Goal: Information Seeking & Learning: Learn about a topic

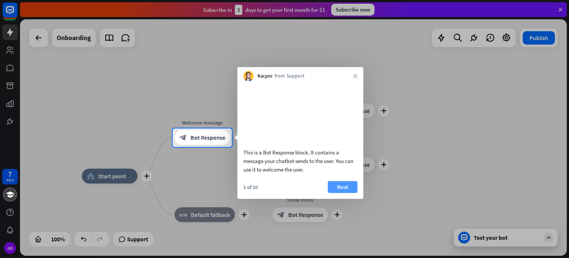
click at [337, 192] on button "Next" at bounding box center [343, 186] width 30 height 12
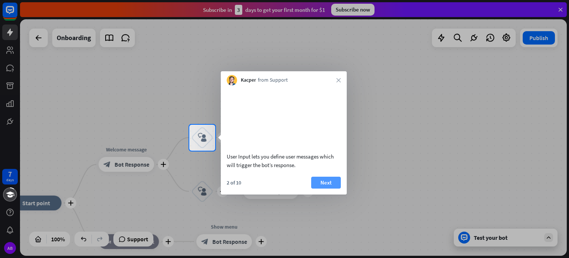
click at [336, 188] on button "Next" at bounding box center [326, 182] width 30 height 12
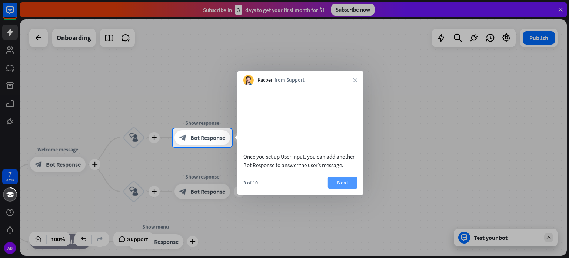
click at [346, 188] on button "Next" at bounding box center [343, 182] width 30 height 12
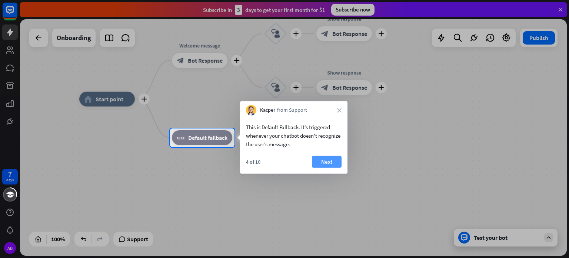
click at [319, 164] on button "Next" at bounding box center [327, 162] width 30 height 12
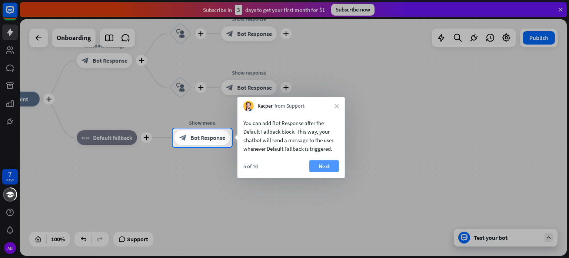
click at [324, 168] on button "Next" at bounding box center [324, 166] width 30 height 12
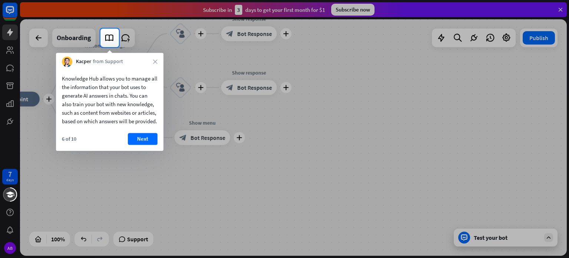
click at [155, 138] on div "Knowledge Hub allows you to manage all the information that your bot uses to ge…" at bounding box center [109, 109] width 107 height 84
click at [143, 138] on div "Knowledge Hub allows you to manage all the information that your bot uses to ge…" at bounding box center [109, 109] width 107 height 84
click at [145, 145] on button "Next" at bounding box center [143, 139] width 30 height 12
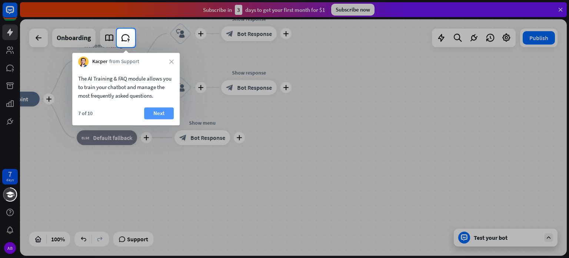
click at [159, 110] on button "Next" at bounding box center [159, 113] width 30 height 12
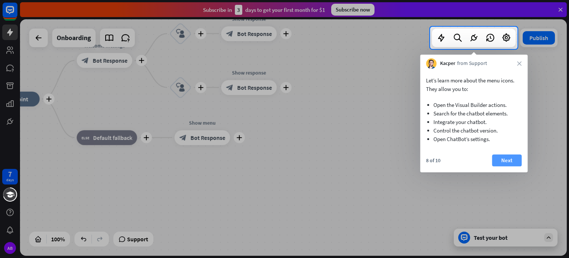
click at [508, 165] on button "Next" at bounding box center [507, 160] width 30 height 12
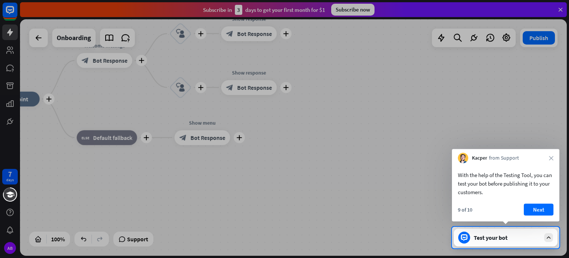
click at [531, 202] on div "With the help of the Testing Tool, you can test your bot before publishing it t…" at bounding box center [505, 192] width 107 height 58
click at [536, 209] on button "Next" at bounding box center [539, 209] width 30 height 12
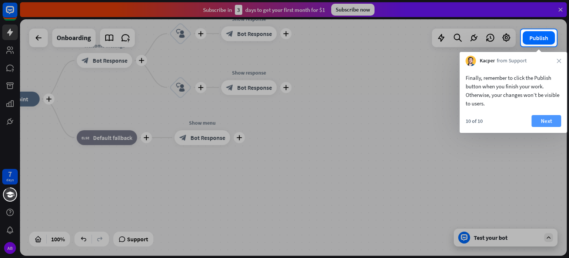
click at [545, 119] on button "Next" at bounding box center [547, 121] width 30 height 12
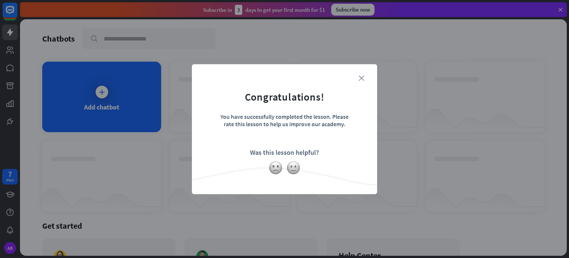
click at [364, 75] on icon "close" at bounding box center [362, 78] width 6 height 6
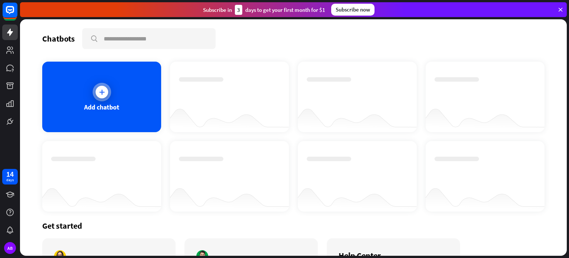
click at [134, 95] on div "Add chatbot" at bounding box center [101, 97] width 119 height 70
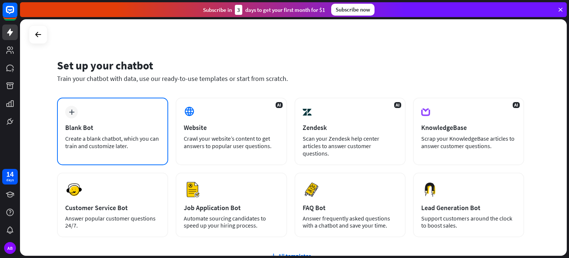
click at [140, 115] on div "plus Blank Bot Create a blank chatbot, which you can train and customize later." at bounding box center [112, 130] width 111 height 67
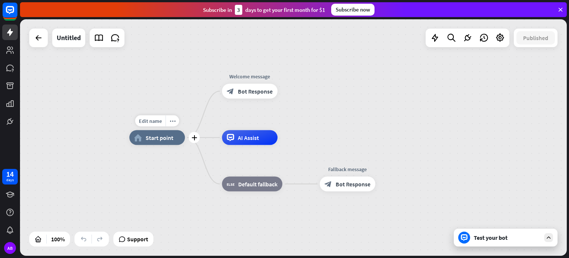
click at [155, 140] on span "Start point" at bounding box center [160, 137] width 28 height 7
click at [11, 75] on link at bounding box center [10, 68] width 16 height 16
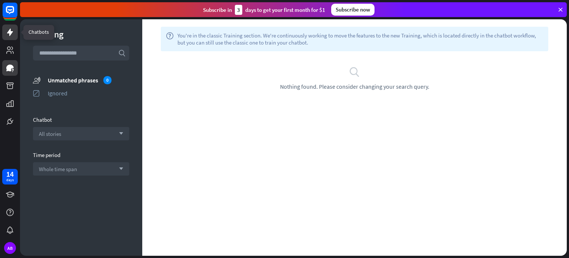
click at [7, 32] on icon at bounding box center [10, 32] width 6 height 7
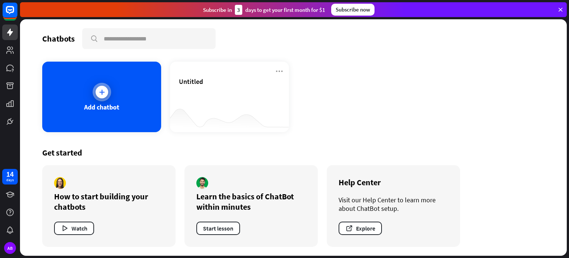
click at [129, 112] on div "Add chatbot" at bounding box center [101, 97] width 119 height 70
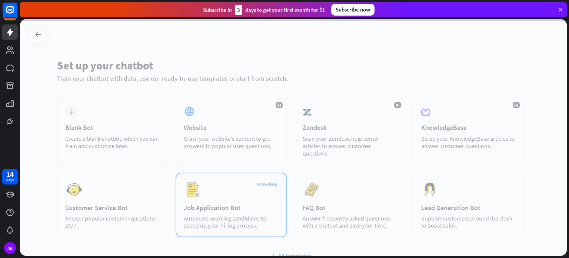
scroll to position [62, 0]
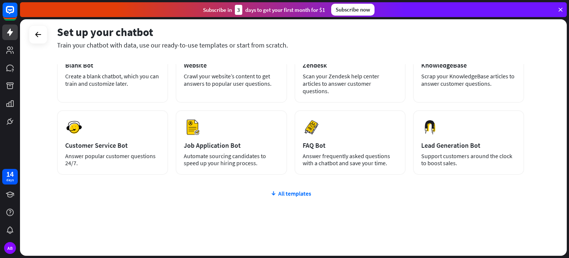
click at [288, 189] on div "plus Blank Bot Create a blank chatbot, which you can train and customize later.…" at bounding box center [290, 149] width 467 height 228
click at [272, 189] on icon at bounding box center [274, 192] width 6 height 7
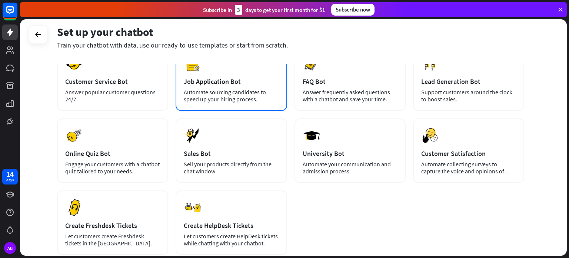
scroll to position [135, 0]
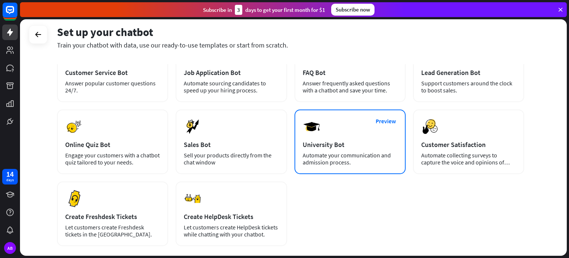
click at [336, 155] on div "Automate your communication and admission process." at bounding box center [350, 159] width 95 height 14
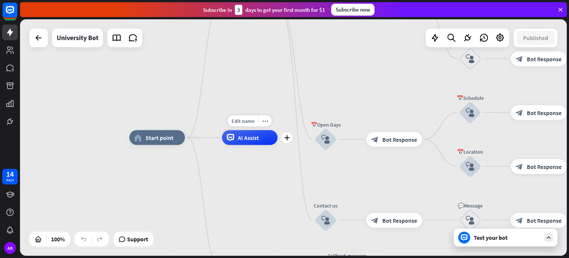
click at [242, 142] on div "AI Assist" at bounding box center [250, 137] width 56 height 15
click at [11, 197] on icon at bounding box center [10, 194] width 9 height 9
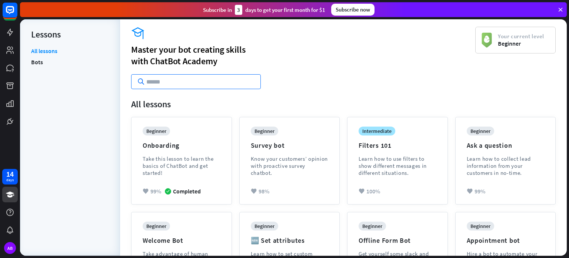
click at [175, 81] on input "text" at bounding box center [196, 81] width 130 height 15
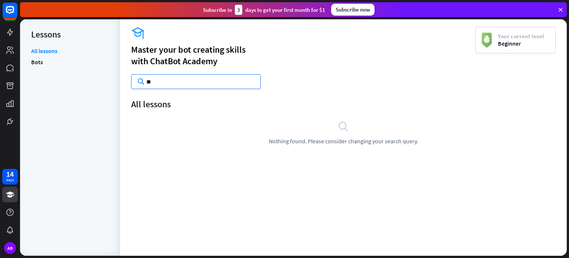
type input "*"
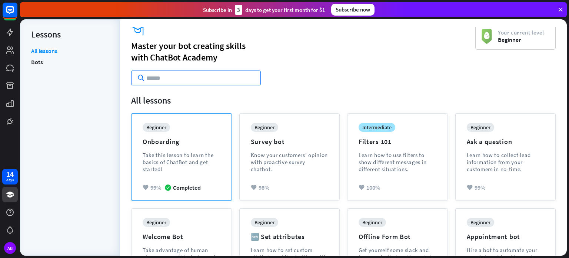
scroll to position [7, 0]
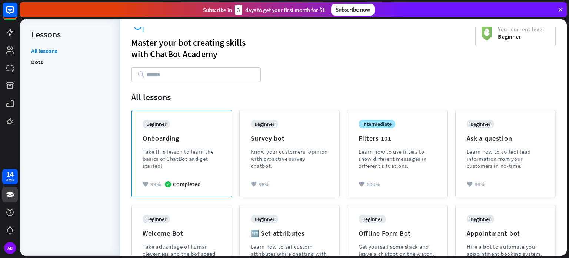
click at [186, 151] on div "Take this lesson to learn the basics of ChatBot and get started!" at bounding box center [182, 158] width 78 height 21
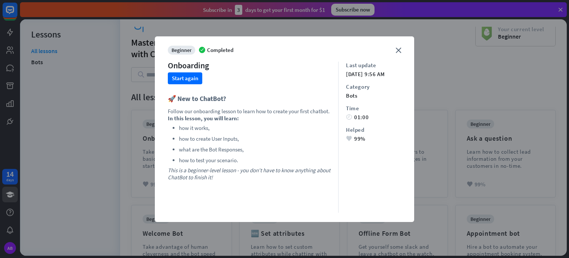
click at [407, 51] on div "close beginner Completed Onboarding Start again 🚀 New to ChatBot? Follow our on…" at bounding box center [284, 128] width 259 height 185
click at [405, 50] on div "close beginner Completed Onboarding Start again 🚀 New to ChatBot? Follow our on…" at bounding box center [284, 128] width 259 height 185
click at [394, 46] on div "close beginner Completed Onboarding Start again 🚀 New to ChatBot? Follow our on…" at bounding box center [284, 128] width 259 height 185
click at [189, 78] on button "Start again" at bounding box center [185, 78] width 34 height 12
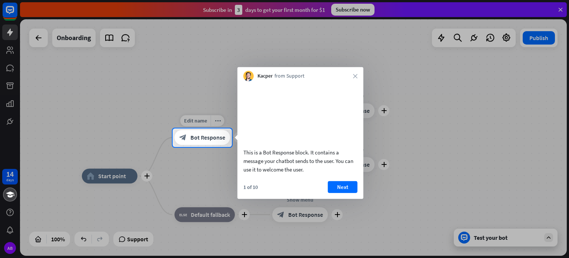
click at [203, 132] on div "block_bot_response Bot Response" at bounding box center [203, 137] width 56 height 15
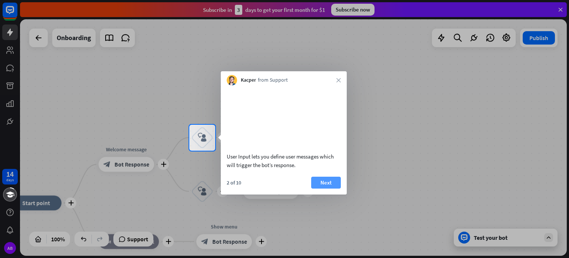
click at [326, 188] on button "Next" at bounding box center [326, 182] width 30 height 12
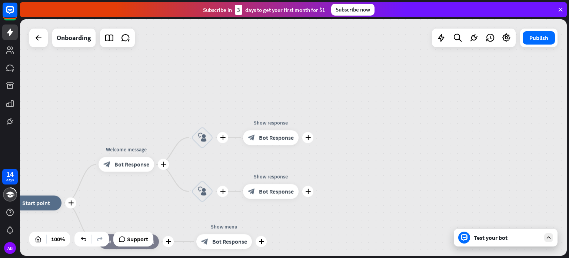
click at [326, 192] on div "plus home_2 Start point plus Welcome message block_bot_response Bot Response pl…" at bounding box center [293, 137] width 547 height 236
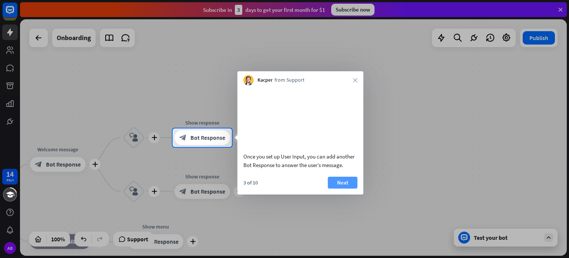
click at [339, 188] on button "Next" at bounding box center [343, 182] width 30 height 12
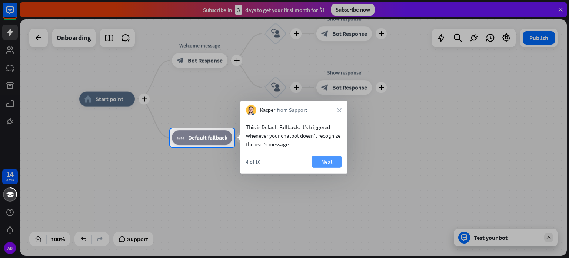
click at [333, 161] on button "Next" at bounding box center [327, 162] width 30 height 12
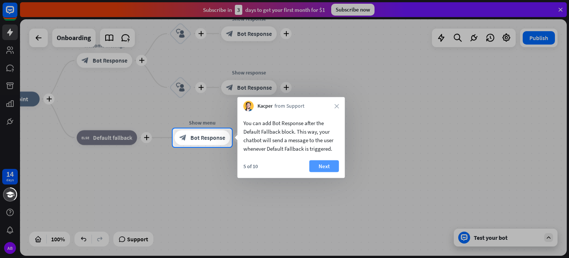
click at [322, 164] on button "Next" at bounding box center [324, 166] width 30 height 12
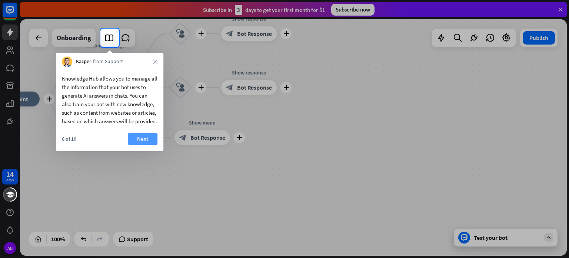
click at [142, 142] on button "Next" at bounding box center [143, 139] width 30 height 12
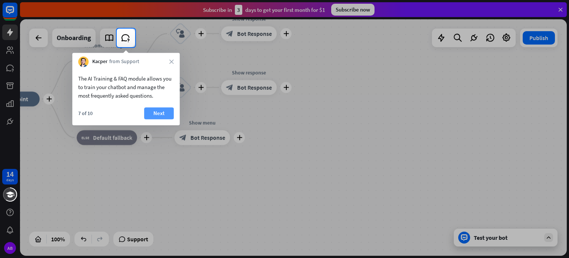
click at [154, 113] on button "Next" at bounding box center [159, 113] width 30 height 12
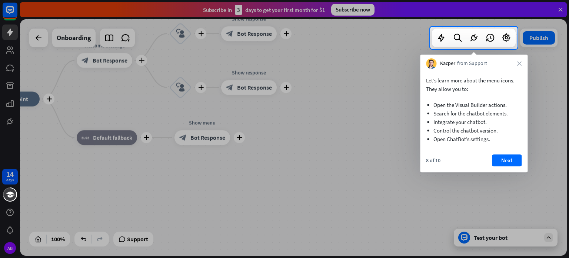
click at [507, 154] on button "Next" at bounding box center [507, 160] width 30 height 12
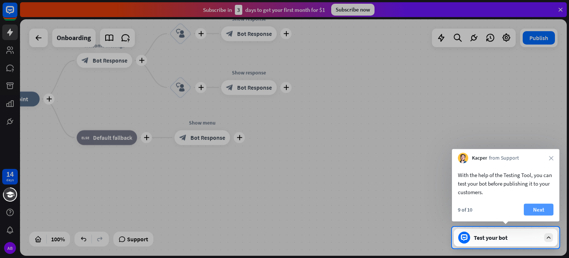
click at [543, 208] on button "Next" at bounding box center [539, 209] width 30 height 12
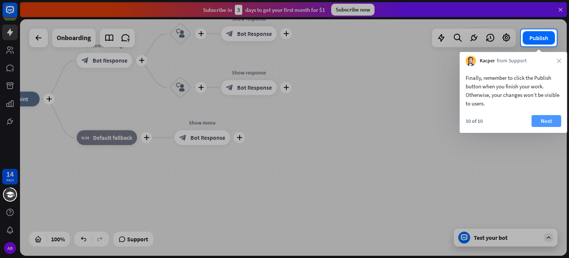
click at [541, 120] on button "Next" at bounding box center [547, 121] width 30 height 12
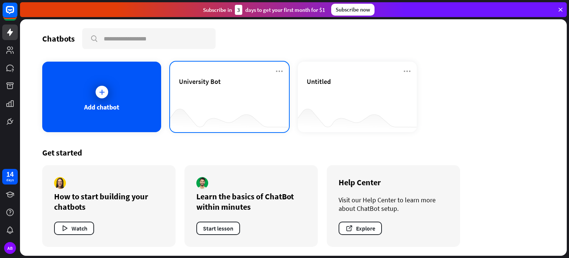
click at [200, 92] on div "University Bot" at bounding box center [229, 90] width 101 height 26
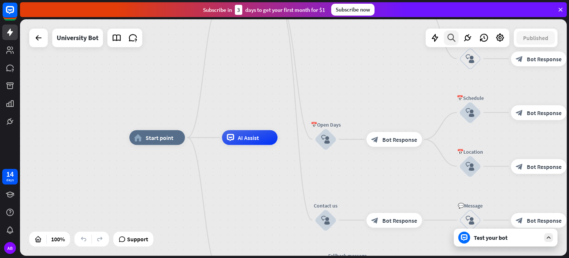
click at [453, 34] on icon at bounding box center [452, 38] width 10 height 10
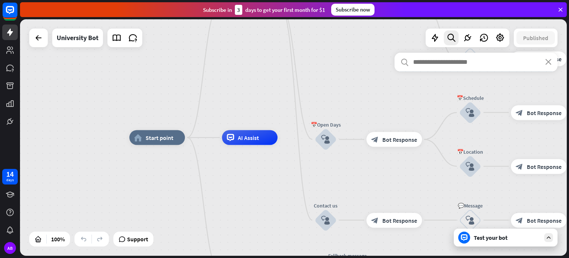
click at [446, 68] on input "text" at bounding box center [476, 62] width 163 height 19
drag, startPoint x: 99, startPoint y: 42, endPoint x: 89, endPoint y: 38, distance: 10.5
click at [89, 38] on div "University Bot" at bounding box center [77, 38] width 51 height 19
click at [89, 38] on div "University Bot" at bounding box center [78, 38] width 42 height 19
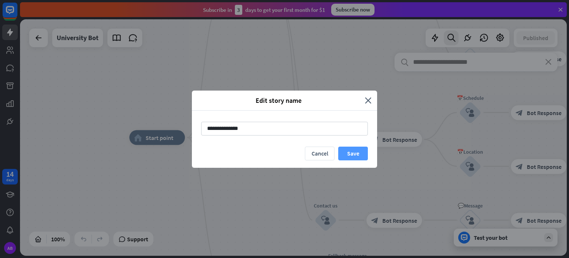
click at [345, 149] on button "Save" at bounding box center [353, 153] width 30 height 14
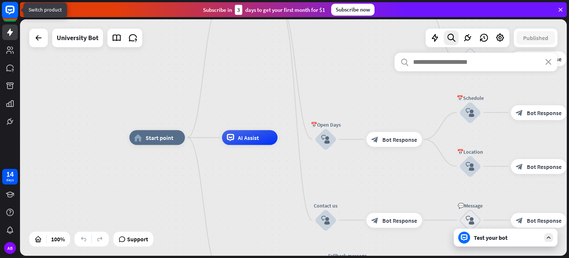
click at [12, 13] on icon at bounding box center [10, 10] width 9 height 9
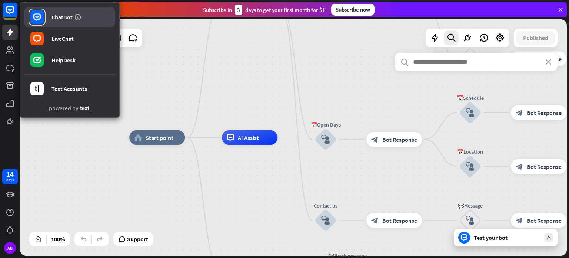
click at [85, 24] on link "ChatBot" at bounding box center [69, 17] width 91 height 21
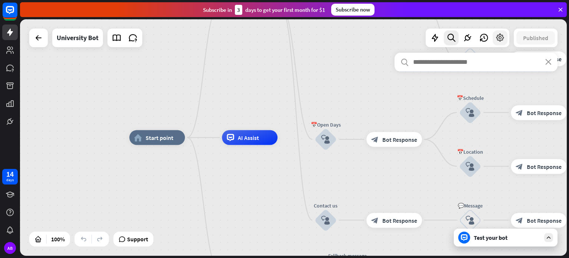
click at [500, 36] on icon at bounding box center [500, 38] width 10 height 10
